Goal: Entertainment & Leisure: Consume media (video, audio)

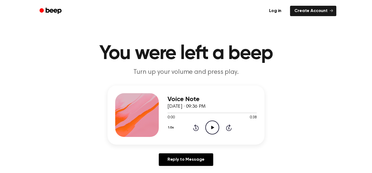
click at [211, 126] on icon at bounding box center [212, 127] width 3 height 4
click at [214, 127] on icon at bounding box center [212, 127] width 3 height 4
click at [213, 130] on icon "Play Audio" at bounding box center [212, 127] width 14 height 14
click at [214, 125] on icon "Play Audio" at bounding box center [212, 127] width 14 height 14
click at [209, 122] on circle at bounding box center [212, 126] width 13 height 13
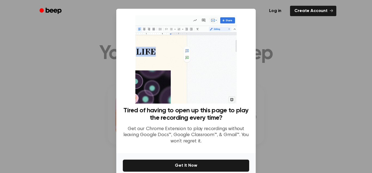
click at [283, 90] on div at bounding box center [186, 86] width 372 height 173
click at [282, 62] on div at bounding box center [186, 86] width 372 height 173
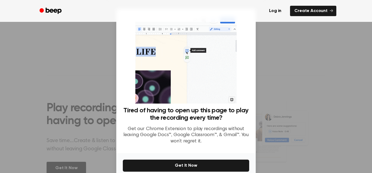
scroll to position [26, 0]
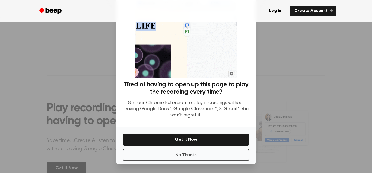
click at [218, 101] on p "Get our Chrome Extension to play recordings without leaving Google Docs™, Googl…" at bounding box center [186, 109] width 126 height 19
click at [202, 150] on button "No Thanks" at bounding box center [186, 155] width 126 height 12
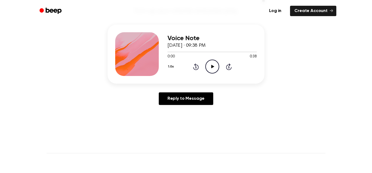
scroll to position [54, 0]
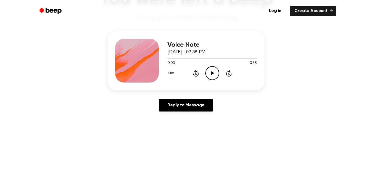
click at [205, 75] on icon "Play Audio" at bounding box center [212, 73] width 14 height 14
drag, startPoint x: 218, startPoint y: 59, endPoint x: 176, endPoint y: 58, distance: 42.2
click at [176, 58] on div at bounding box center [195, 58] width 54 height 1
click at [172, 74] on button "1.0x" at bounding box center [172, 72] width 8 height 9
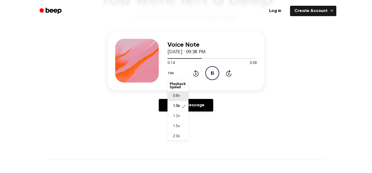
click at [178, 96] on span "0.8x" at bounding box center [176, 96] width 7 height 6
drag, startPoint x: 205, startPoint y: 59, endPoint x: 164, endPoint y: 56, distance: 41.0
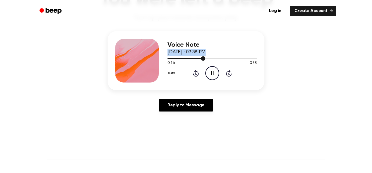
click at [164, 56] on div "Voice Note September 9, 2025 · 09:38 PM 0:16 0:38 Your browser does not support…" at bounding box center [186, 60] width 157 height 59
click at [169, 59] on div at bounding box center [212, 58] width 89 height 4
click at [195, 76] on icon at bounding box center [196, 73] width 6 height 7
click at [198, 73] on icon at bounding box center [196, 73] width 6 height 7
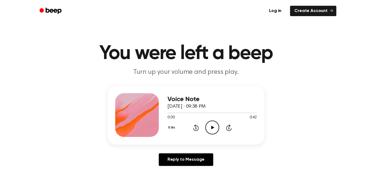
click at [211, 128] on icon at bounding box center [212, 127] width 3 height 4
click at [209, 128] on icon "Pause Audio" at bounding box center [212, 127] width 14 height 14
click at [212, 127] on icon at bounding box center [212, 127] width 3 height 4
click at [169, 112] on div at bounding box center [212, 112] width 89 height 1
click at [212, 127] on icon at bounding box center [212, 127] width 3 height 4
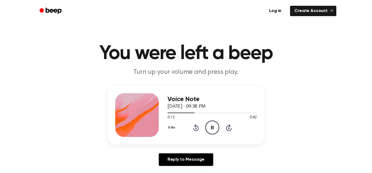
click at [192, 128] on div "0.8x Rewind 5 seconds Pause Audio Skip 5 seconds" at bounding box center [212, 127] width 89 height 14
click at [194, 128] on icon "Rewind 5 seconds" at bounding box center [196, 127] width 6 height 7
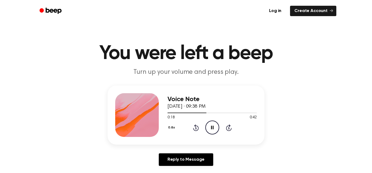
click at [198, 129] on icon at bounding box center [196, 127] width 6 height 7
click at [193, 127] on icon "Rewind 5 seconds" at bounding box center [196, 127] width 6 height 7
click at [194, 130] on icon at bounding box center [196, 127] width 6 height 7
click at [198, 128] on icon at bounding box center [196, 127] width 6 height 7
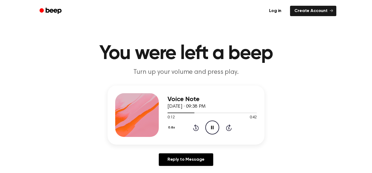
click at [198, 127] on icon at bounding box center [196, 127] width 6 height 7
click at [217, 127] on icon "Play Audio" at bounding box center [212, 127] width 14 height 14
click at [207, 128] on icon "Pause Audio" at bounding box center [212, 127] width 14 height 14
click at [209, 126] on icon "Play Audio" at bounding box center [212, 127] width 14 height 14
click at [198, 127] on icon at bounding box center [196, 127] width 6 height 7
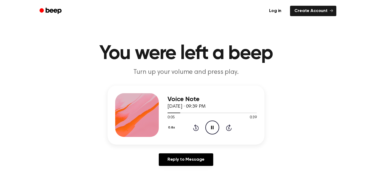
click at [198, 127] on icon at bounding box center [196, 127] width 6 height 7
click at [210, 125] on icon "Pause Audio" at bounding box center [212, 127] width 14 height 14
click at [195, 129] on icon "Rewind 5 seconds" at bounding box center [196, 127] width 6 height 7
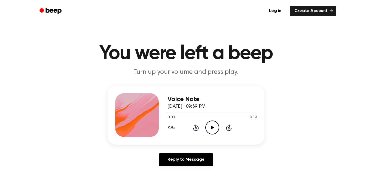
click at [208, 128] on icon "Play Audio" at bounding box center [212, 127] width 14 height 14
click at [213, 125] on icon at bounding box center [212, 127] width 2 height 4
click at [209, 127] on icon "Play Audio" at bounding box center [212, 127] width 14 height 14
click at [215, 126] on icon "Play Audio" at bounding box center [212, 127] width 14 height 14
click at [212, 120] on circle at bounding box center [212, 126] width 13 height 13
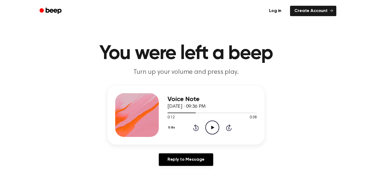
click at [195, 127] on icon at bounding box center [195, 128] width 1 height 2
click at [216, 125] on icon "Play Audio" at bounding box center [212, 127] width 14 height 14
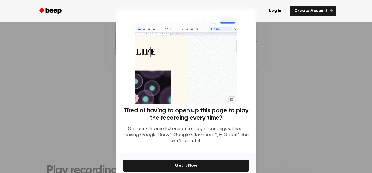
scroll to position [26, 0]
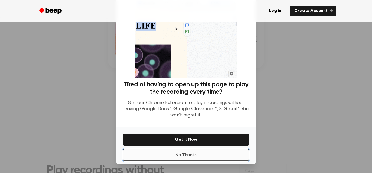
click at [207, 153] on button "No Thanks" at bounding box center [186, 155] width 126 height 12
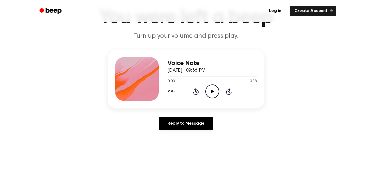
scroll to position [35, 0]
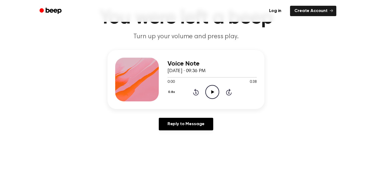
click at [213, 88] on icon "Play Audio" at bounding box center [212, 92] width 14 height 14
click at [193, 90] on icon "Rewind 5 seconds" at bounding box center [196, 91] width 6 height 7
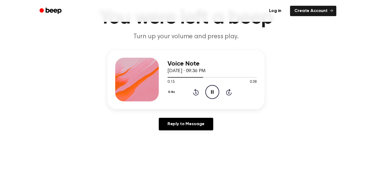
click at [199, 95] on div "0.8x Rewind 5 seconds Pause Audio Skip 5 seconds" at bounding box center [212, 92] width 89 height 14
click at [198, 93] on icon "Rewind 5 seconds" at bounding box center [196, 91] width 6 height 7
